Goal: Navigation & Orientation: Understand site structure

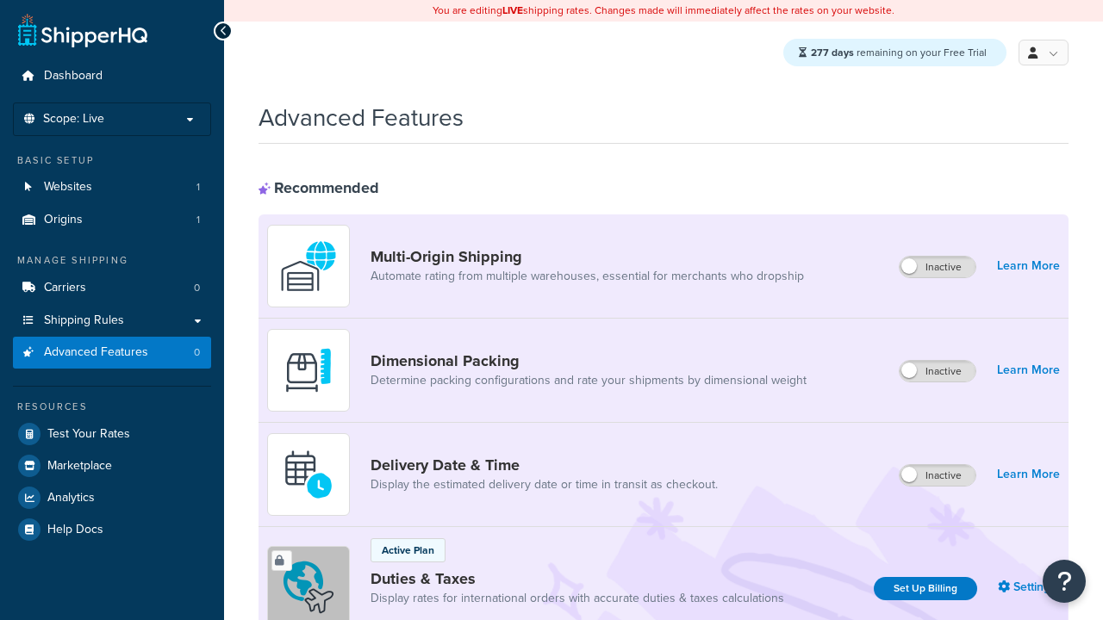
scroll to position [768, 0]
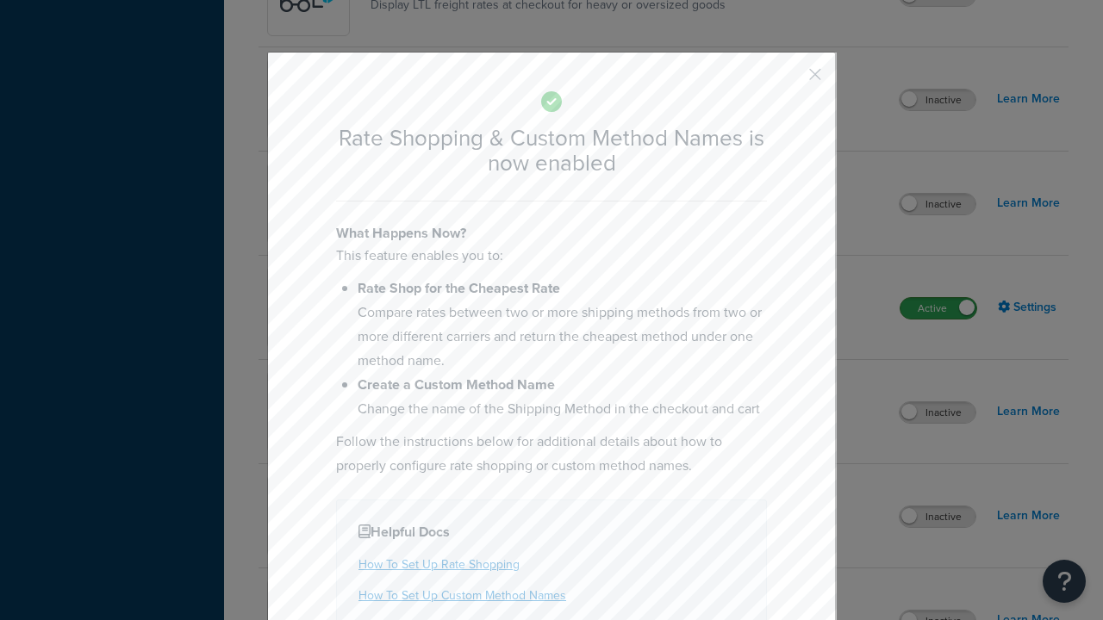
scroll to position [0, 0]
click at [789, 80] on button "button" at bounding box center [789, 80] width 4 height 4
